Goal: Information Seeking & Learning: Learn about a topic

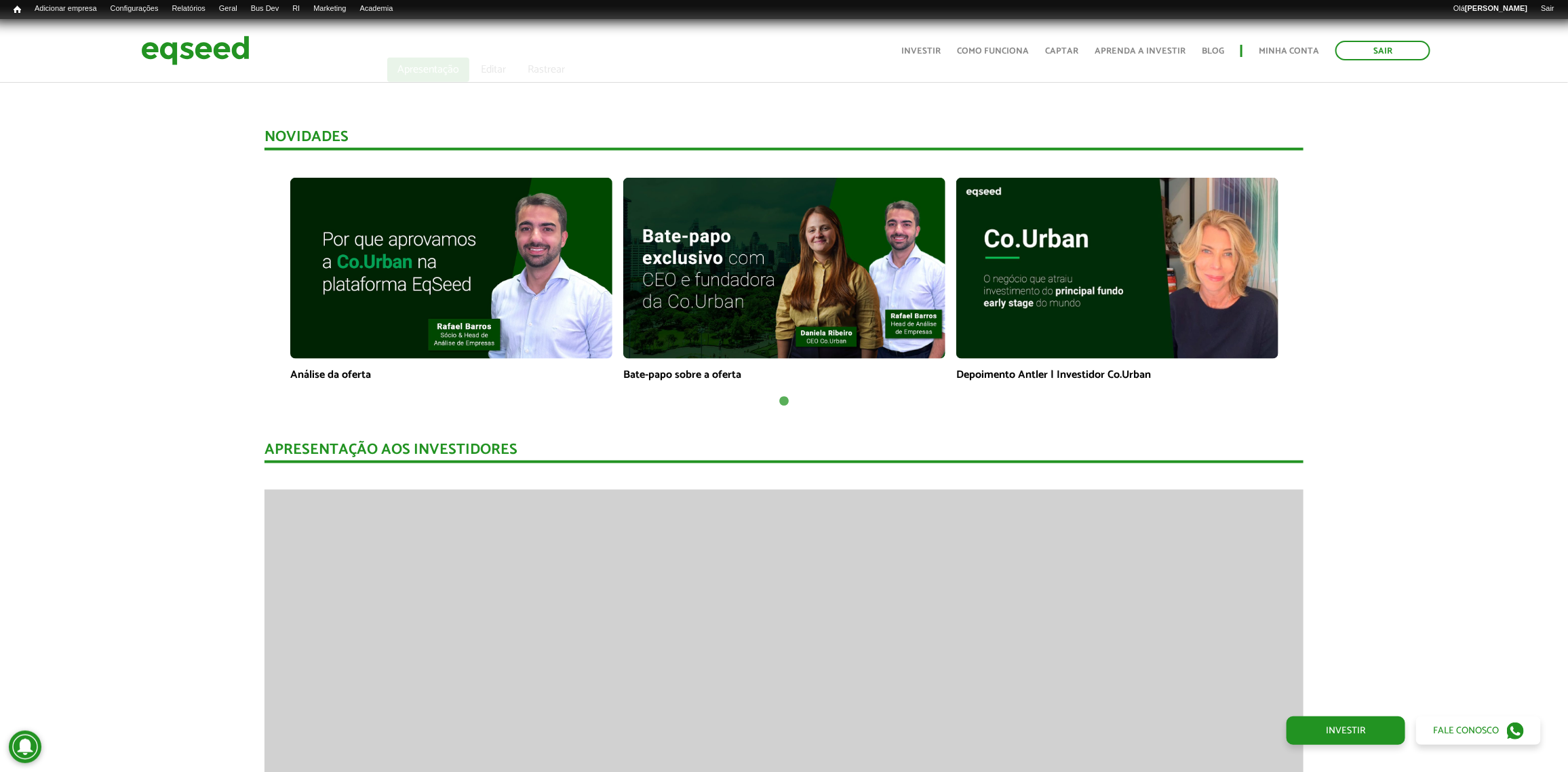
scroll to position [1018, 0]
